Goal: Task Accomplishment & Management: Use online tool/utility

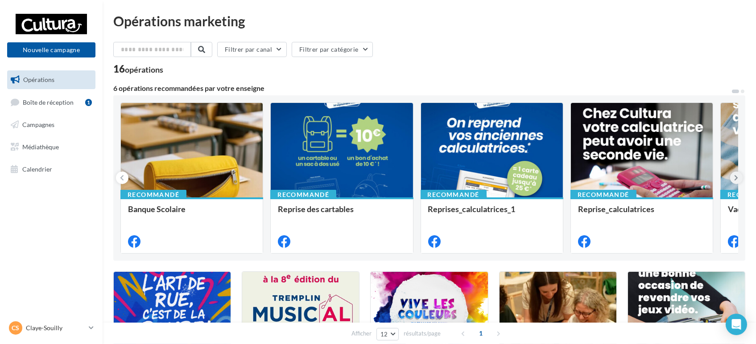
click at [738, 174] on icon at bounding box center [737, 178] width 4 height 9
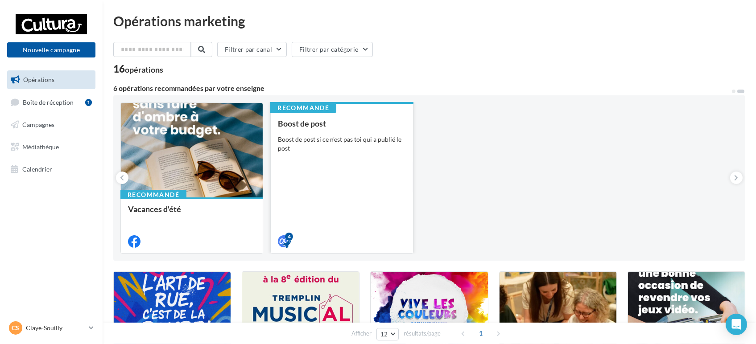
click at [342, 134] on div "Boost de post Boost de post si ce n'est pas toi qui a publié le post" at bounding box center [342, 182] width 128 height 126
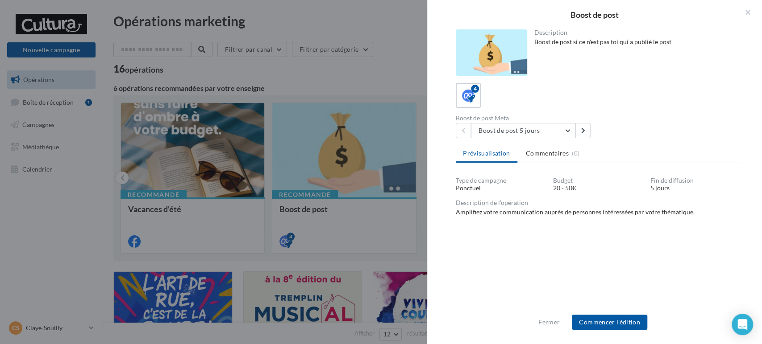
click at [625, 331] on div "Fermer Commencer l'édition" at bounding box center [594, 326] width 335 height 37
click at [625, 329] on button "Commencer l'édition" at bounding box center [609, 322] width 75 height 15
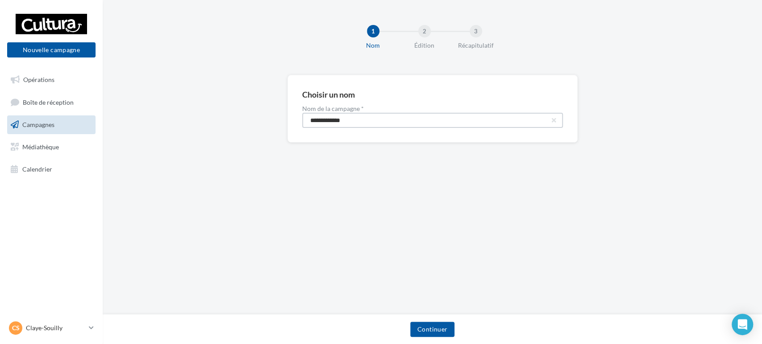
drag, startPoint x: 226, startPoint y: 117, endPoint x: 111, endPoint y: 103, distance: 115.6
click at [118, 104] on div "**********" at bounding box center [432, 123] width 659 height 96
paste input "****"
type input "**********"
click at [426, 327] on button "Continuer" at bounding box center [432, 329] width 44 height 15
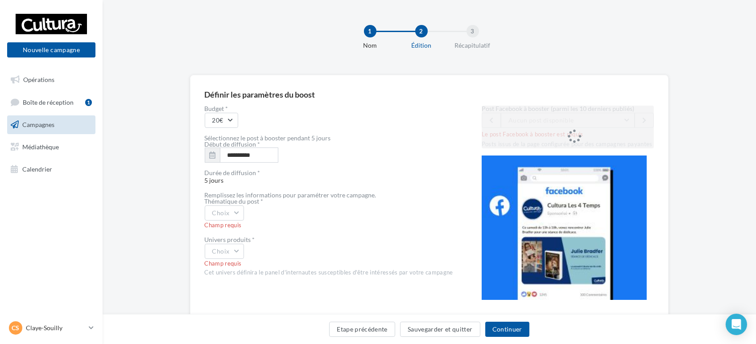
click at [585, 122] on div "Post Facebook à booster (parmi les 10 derniers publiés) Aucun post disponible L…" at bounding box center [568, 127] width 173 height 43
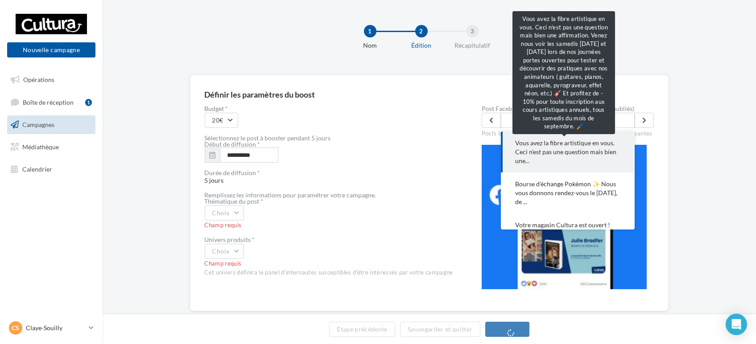
click at [606, 159] on span "Vous avez la fibre artistique en vous. Ceci n'est pas une question mais bien un…" at bounding box center [567, 152] width 105 height 27
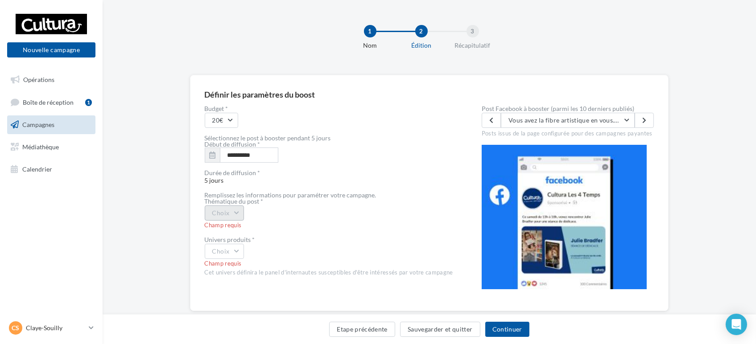
click at [234, 217] on button "Choix" at bounding box center [225, 213] width 40 height 15
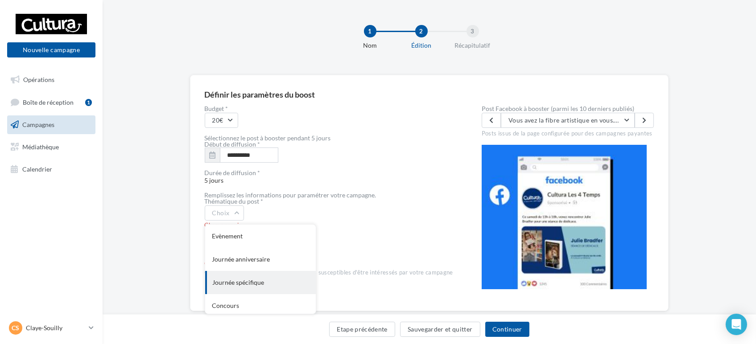
click at [256, 286] on div "Journée spécifique" at bounding box center [260, 282] width 111 height 23
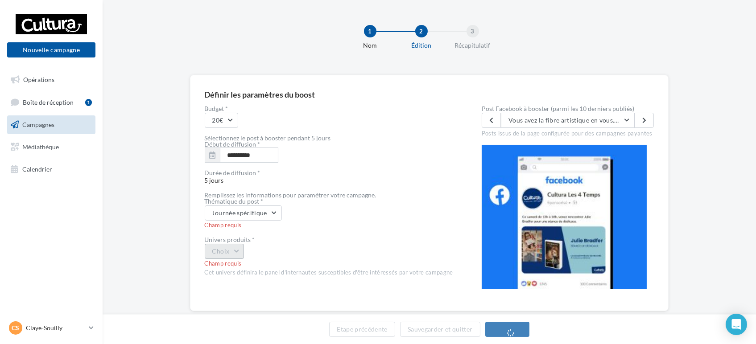
click at [230, 258] on button "Choix" at bounding box center [225, 251] width 40 height 15
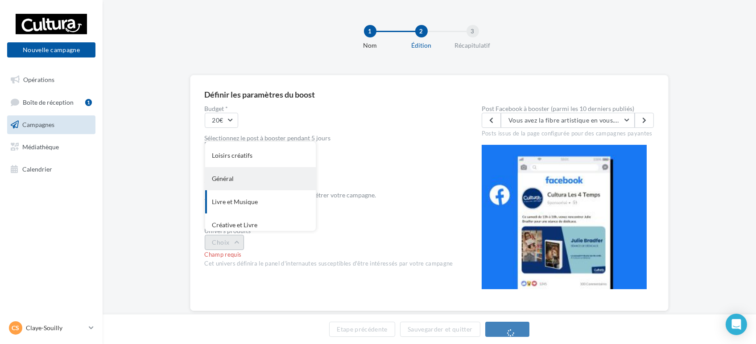
scroll to position [73, 0]
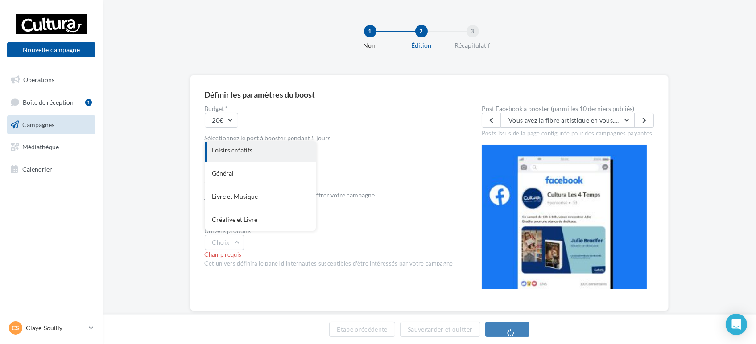
click at [255, 154] on div "Loisirs créatifs" at bounding box center [260, 150] width 111 height 23
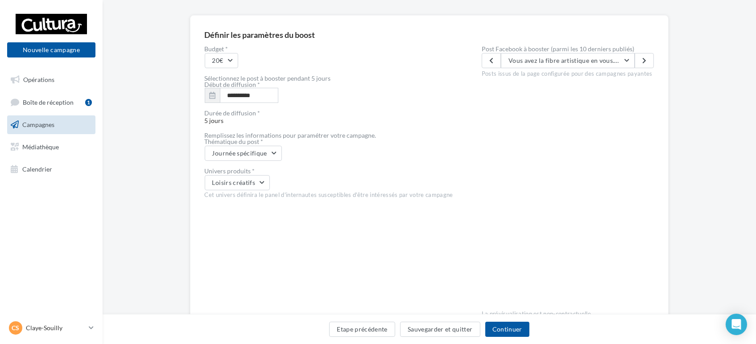
scroll to position [9, 0]
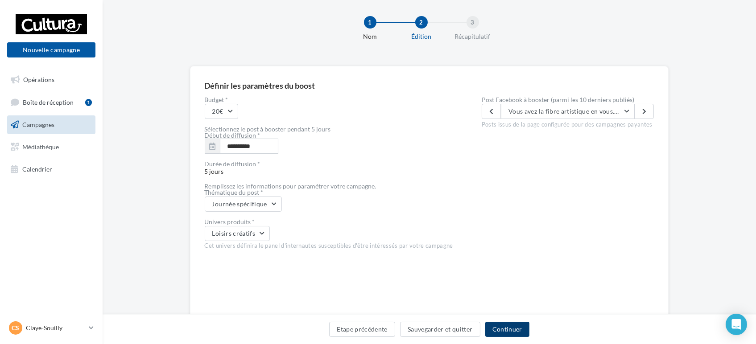
click at [514, 328] on button "Continuer" at bounding box center [508, 329] width 44 height 15
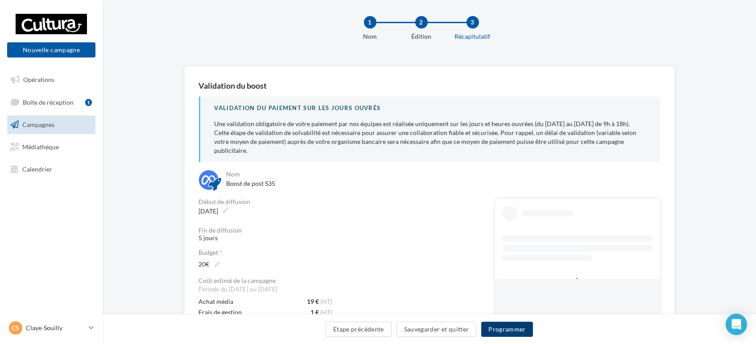
click at [507, 332] on button "Programmer" at bounding box center [507, 329] width 52 height 15
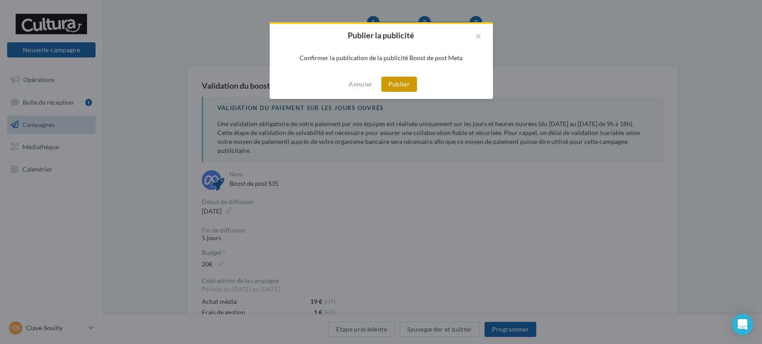
click at [401, 81] on button "Publier" at bounding box center [399, 84] width 36 height 15
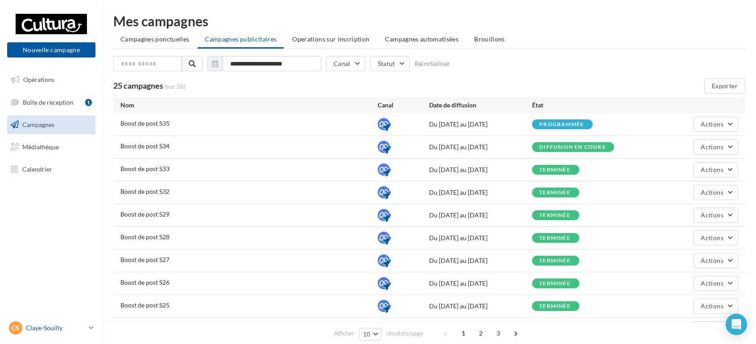
click at [61, 327] on p "Claye-Souilly" at bounding box center [55, 328] width 59 height 9
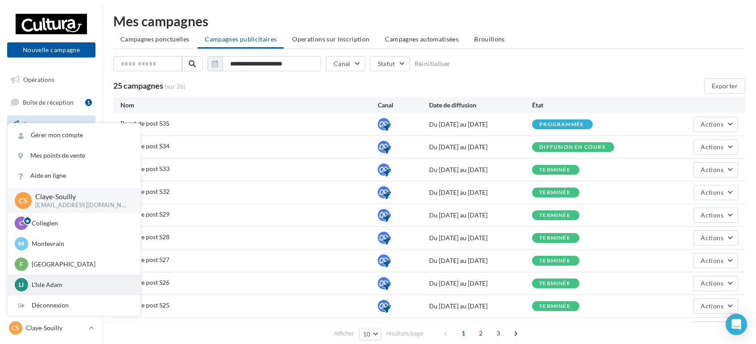
click at [57, 285] on p "L'Isle Adam" at bounding box center [81, 285] width 98 height 9
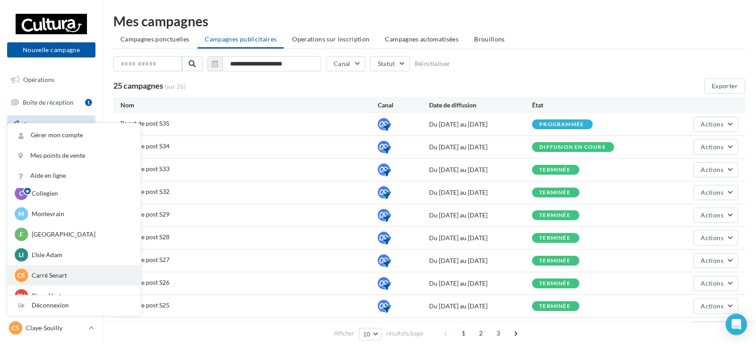
scroll to position [62, 0]
